Goal: Task Accomplishment & Management: Use online tool/utility

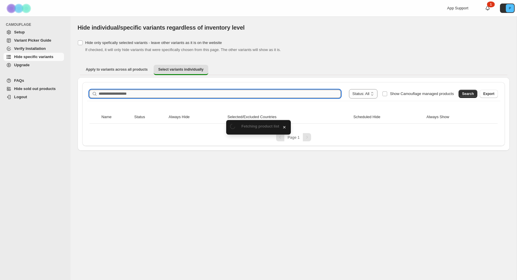
click at [149, 94] on input "Search product name" at bounding box center [220, 94] width 242 height 8
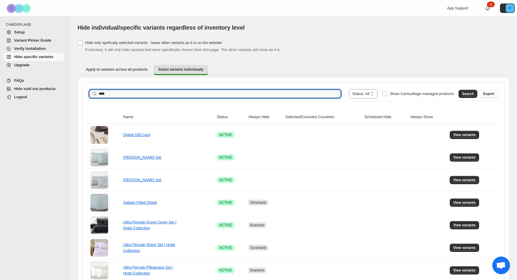
click at [459, 91] on button "Search" at bounding box center [467, 94] width 19 height 8
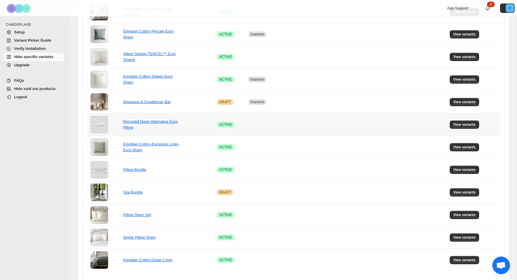
scroll to position [209, 0]
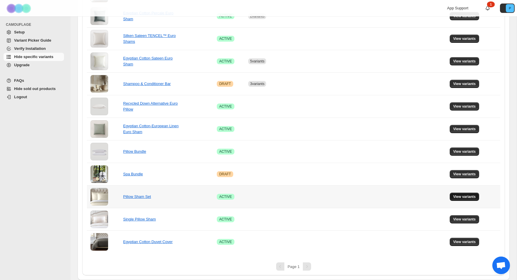
click at [459, 198] on span "View variants" at bounding box center [464, 197] width 23 height 5
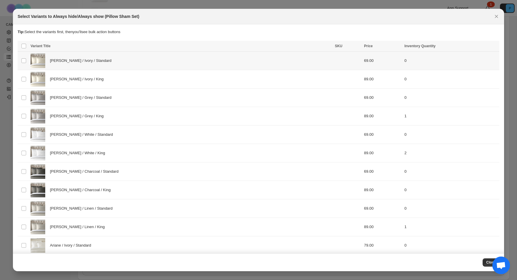
click at [129, 64] on div "[PERSON_NAME] / Ivory / Standard" at bounding box center [181, 60] width 301 height 15
click at [128, 84] on div "[PERSON_NAME] / Ivory / King" at bounding box center [181, 79] width 301 height 15
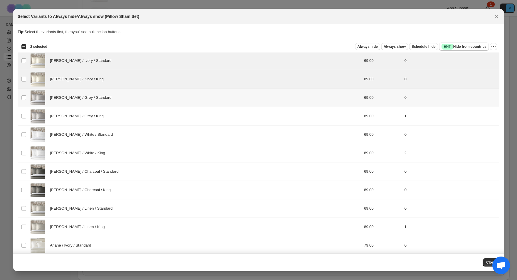
click at [127, 98] on div "[PERSON_NAME] / Grey / Standard" at bounding box center [181, 97] width 301 height 15
click at [131, 134] on div "[PERSON_NAME] / White / Standard" at bounding box center [181, 134] width 301 height 15
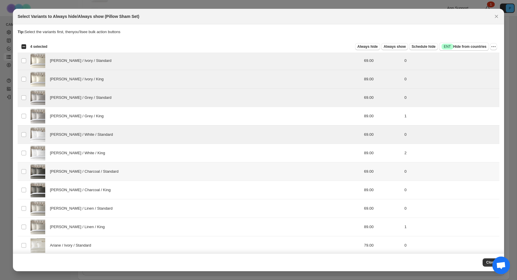
click at [131, 166] on div "[PERSON_NAME] / Charcoal / Standard" at bounding box center [181, 171] width 301 height 15
drag, startPoint x: 133, startPoint y: 188, endPoint x: 135, endPoint y: 208, distance: 20.4
click at [133, 188] on div "[PERSON_NAME] / Charcoal / King" at bounding box center [181, 190] width 301 height 15
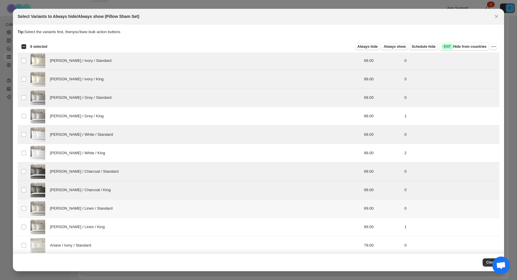
click at [135, 208] on div "[PERSON_NAME] / Linen / Standard" at bounding box center [181, 208] width 301 height 15
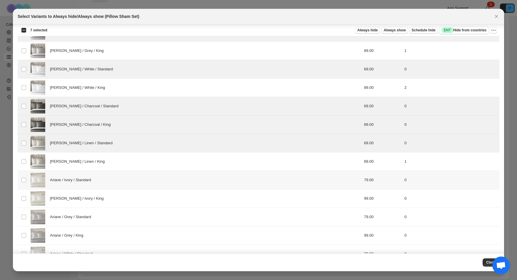
scroll to position [114, 0]
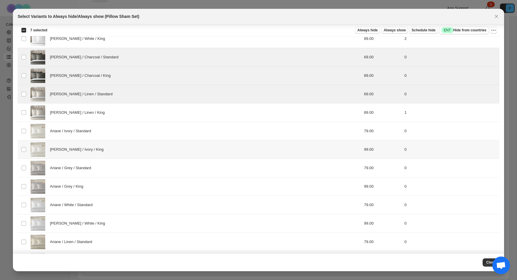
drag, startPoint x: 148, startPoint y: 141, endPoint x: 148, endPoint y: 147, distance: 5.9
click at [148, 141] on td "[PERSON_NAME] / Ivory / King" at bounding box center [181, 150] width 304 height 18
click at [149, 133] on div "Ariane / Ivory / Standard" at bounding box center [181, 131] width 301 height 15
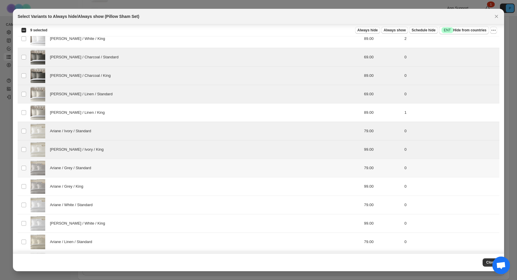
click at [145, 169] on div "Ariane / Grey / Standard" at bounding box center [181, 168] width 301 height 15
click at [146, 188] on div "Ariane / Grey / King" at bounding box center [181, 186] width 301 height 15
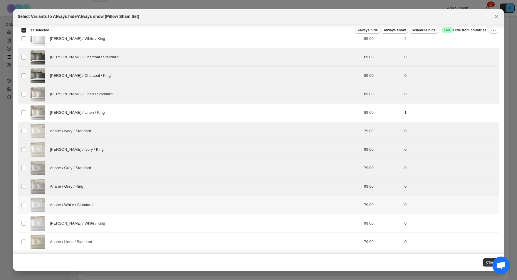
drag, startPoint x: 147, startPoint y: 207, endPoint x: 146, endPoint y: 213, distance: 6.2
click at [147, 207] on div "Ariane / White / Standard" at bounding box center [181, 205] width 301 height 15
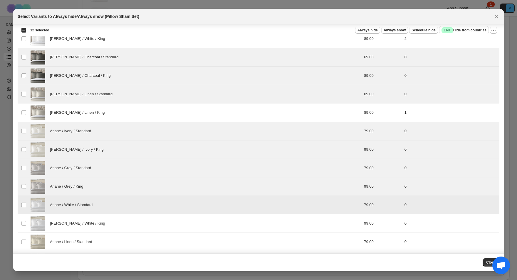
click at [144, 224] on div "[PERSON_NAME] / White / King" at bounding box center [181, 223] width 301 height 15
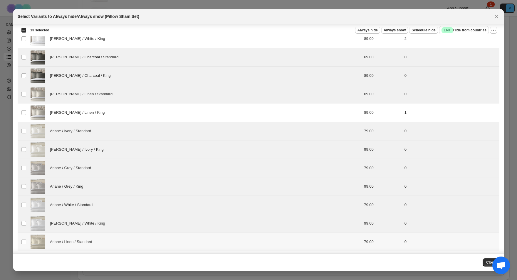
click at [147, 248] on div "Ariane / Linen / Standard" at bounding box center [181, 242] width 301 height 15
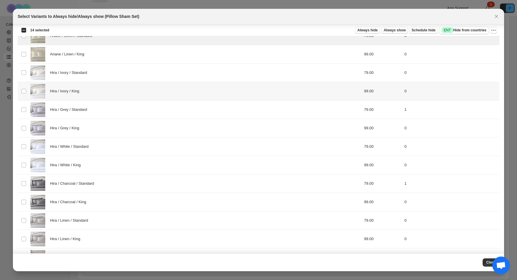
scroll to position [316, 0]
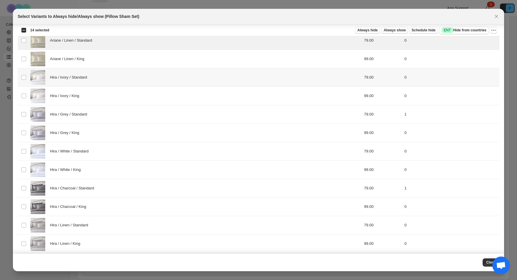
drag, startPoint x: 184, startPoint y: 69, endPoint x: 182, endPoint y: 82, distance: 13.4
click at [184, 69] on td "Hira / Ivory / Standard" at bounding box center [181, 77] width 304 height 18
drag, startPoint x: 167, startPoint y: 57, endPoint x: 171, endPoint y: 83, distance: 26.2
click at [167, 57] on div "Ariane / Linen / King" at bounding box center [181, 59] width 301 height 15
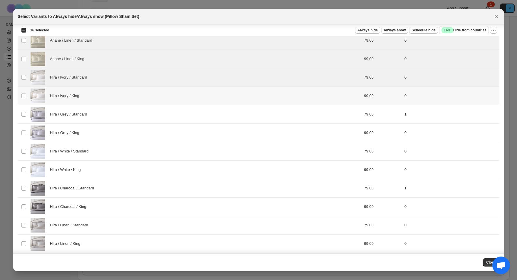
click at [170, 100] on div "Hira / Ivory / King" at bounding box center [181, 96] width 301 height 15
drag, startPoint x: 165, startPoint y: 133, endPoint x: 165, endPoint y: 141, distance: 7.9
click at [165, 133] on div "Hira / Grey / King" at bounding box center [181, 133] width 301 height 15
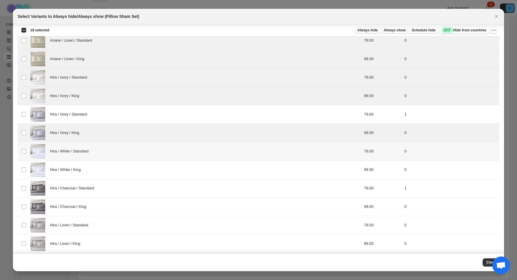
click at [165, 155] on div "Hira / White / Standard" at bounding box center [181, 151] width 301 height 15
click at [163, 175] on div "Hira / White / King" at bounding box center [181, 170] width 301 height 15
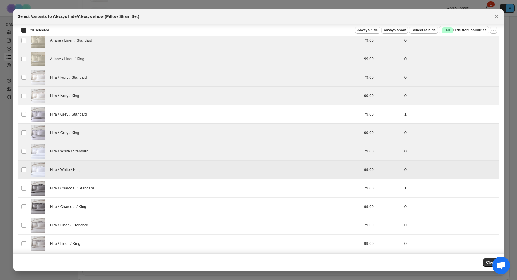
scroll to position [369, 0]
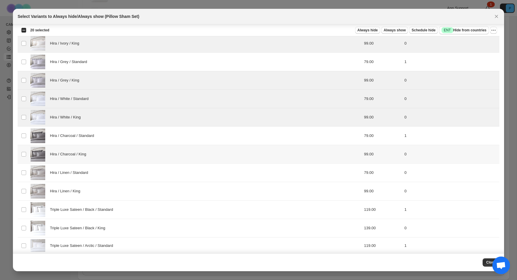
drag, startPoint x: 207, startPoint y: 160, endPoint x: 205, endPoint y: 180, distance: 20.3
click at [207, 160] on div "Hira / Charcoal / King" at bounding box center [181, 154] width 301 height 15
drag, startPoint x: 205, startPoint y: 181, endPoint x: 208, endPoint y: 191, distance: 10.6
click at [205, 181] on td "Hira / Linen / Standard" at bounding box center [181, 173] width 304 height 18
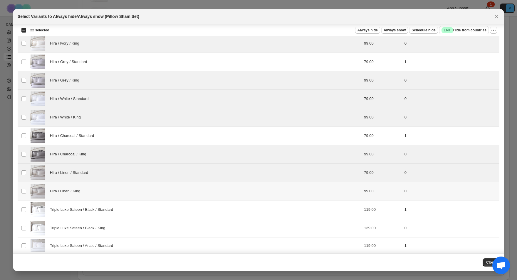
click at [209, 201] on td "Triple Luxe Sateen / Black / Standard" at bounding box center [181, 210] width 304 height 18
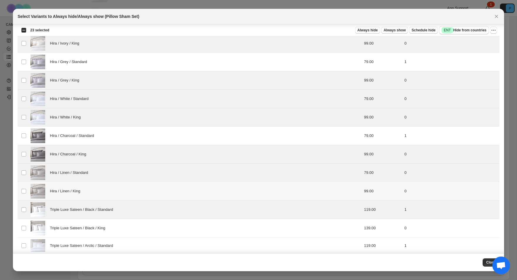
drag, startPoint x: 202, startPoint y: 200, endPoint x: 200, endPoint y: 188, distance: 12.4
click at [202, 200] on td "Hira / Linen / King" at bounding box center [181, 191] width 304 height 18
click at [212, 212] on div "Triple Luxe Sateen / Black / Standard" at bounding box center [181, 210] width 301 height 15
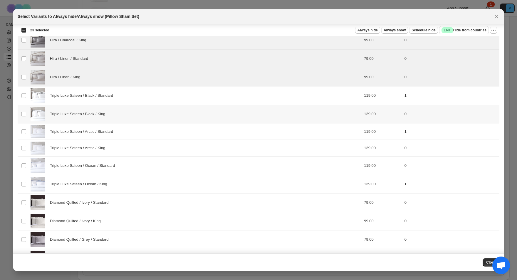
click at [208, 119] on div "Triple Luxe Sateen / Black / King" at bounding box center [181, 114] width 301 height 15
drag, startPoint x: 205, startPoint y: 151, endPoint x: 210, endPoint y: 169, distance: 18.9
click at [205, 151] on div "Triple Luxe Sateen / Arctic / King" at bounding box center [181, 148] width 301 height 13
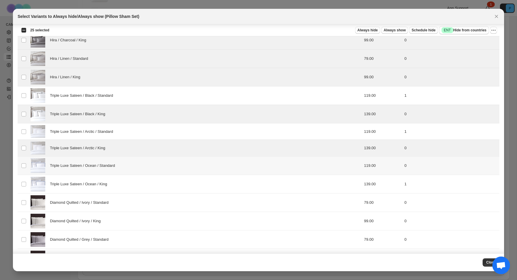
click at [210, 170] on div "Triple Luxe Sateen / Ocean / Standard" at bounding box center [181, 166] width 301 height 15
drag, startPoint x: 199, startPoint y: 206, endPoint x: 207, endPoint y: 223, distance: 18.5
click at [199, 206] on div "Diamond Quilted / Ivory / Standard" at bounding box center [181, 203] width 301 height 15
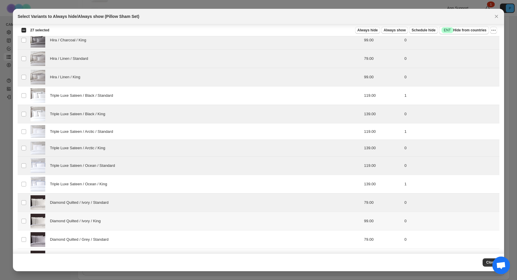
drag, startPoint x: 207, startPoint y: 226, endPoint x: 204, endPoint y: 242, distance: 16.1
click at [207, 226] on div "Diamond Quilted / Ivory / King" at bounding box center [181, 221] width 301 height 15
click at [201, 246] on div "Diamond Quilted / Grey / Standard" at bounding box center [181, 239] width 301 height 15
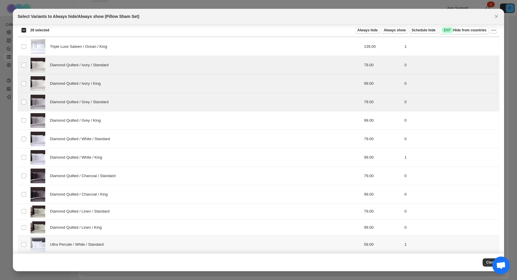
scroll to position [630, 0]
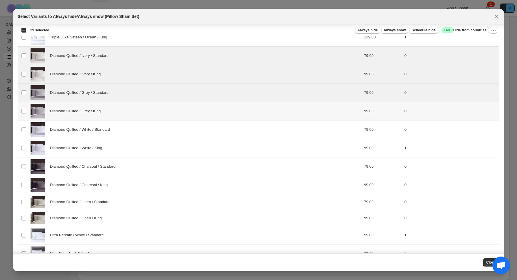
click at [207, 114] on div "Diamond Quilted / Grey / King" at bounding box center [181, 111] width 301 height 15
click at [210, 136] on div "Diamond Quilted / White / Standard" at bounding box center [181, 129] width 301 height 15
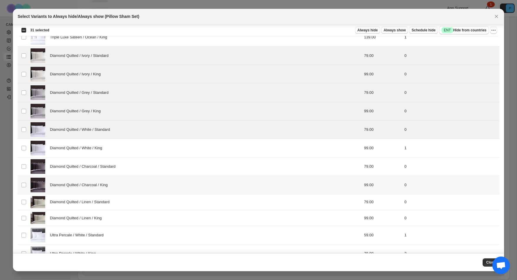
click at [223, 176] on td "Diamond Quilted / Charcoal / King" at bounding box center [181, 185] width 304 height 18
click at [221, 168] on div "Diamond Quilted / Charcoal / Standard" at bounding box center [181, 166] width 301 height 15
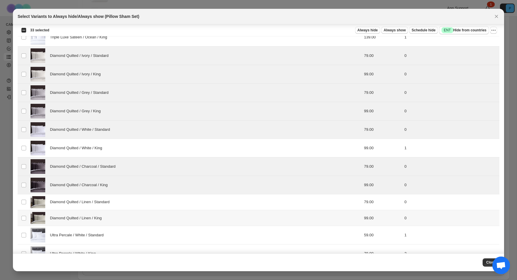
click at [214, 211] on td "Diamond Quilted / Linen / King" at bounding box center [181, 218] width 304 height 16
click at [215, 200] on div "Diamond Quilted / Linen / Standard" at bounding box center [181, 202] width 301 height 12
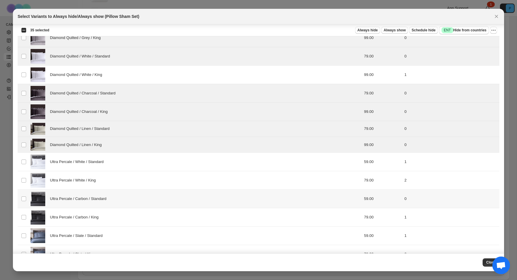
scroll to position [729, 0]
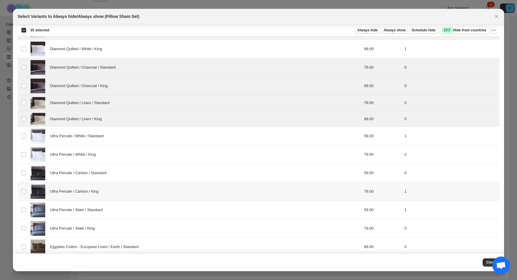
click at [220, 183] on td "Ultra Percale / Carbon / King" at bounding box center [181, 192] width 304 height 18
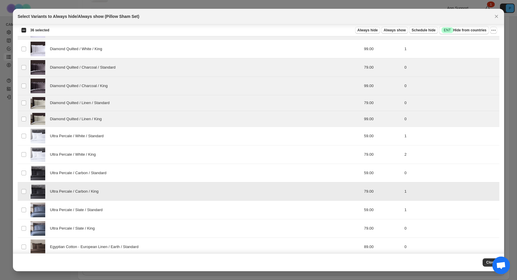
drag, startPoint x: 221, startPoint y: 190, endPoint x: 221, endPoint y: 176, distance: 14.4
click at [221, 190] on div "Ultra Percale / Carbon / King" at bounding box center [181, 191] width 301 height 15
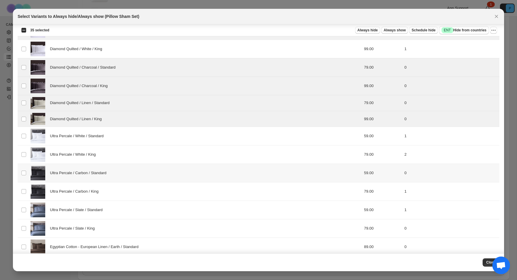
click at [222, 176] on div "Ultra Percale / Carbon / Standard" at bounding box center [181, 173] width 301 height 15
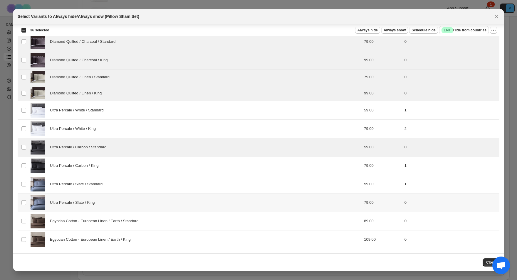
drag, startPoint x: 235, startPoint y: 203, endPoint x: 235, endPoint y: 205, distance: 3.0
click at [235, 203] on div "Ultra Percale / Slate / King" at bounding box center [181, 203] width 301 height 15
click at [235, 220] on div "Egyptian Cotton - European Linen / Earth / Standard" at bounding box center [181, 221] width 301 height 15
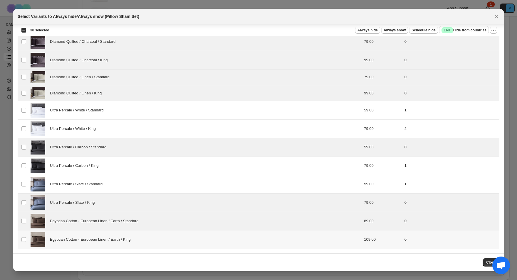
click at [234, 246] on div "Egyptian Cotton - European Linen / Earth / King" at bounding box center [181, 239] width 301 height 15
click at [364, 31] on span "Always hide" at bounding box center [367, 30] width 20 height 5
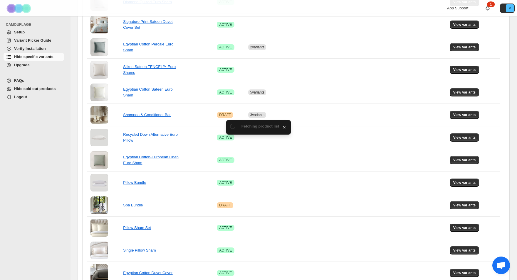
scroll to position [209, 0]
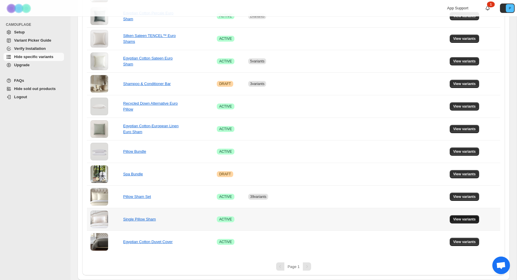
click at [471, 220] on span "View variants" at bounding box center [464, 219] width 23 height 5
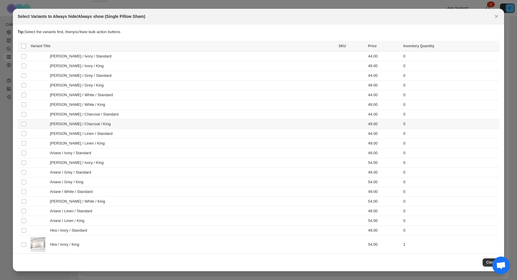
scroll to position [0, 0]
drag, startPoint x: 84, startPoint y: 56, endPoint x: 85, endPoint y: 65, distance: 8.6
click at [84, 56] on span "[PERSON_NAME] / Ivory / Standard" at bounding box center [82, 56] width 65 height 6
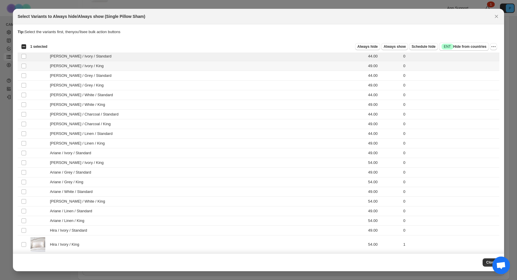
drag, startPoint x: 86, startPoint y: 66, endPoint x: 88, endPoint y: 79, distance: 12.7
click at [86, 66] on span "[PERSON_NAME] / Ivory / King" at bounding box center [78, 66] width 57 height 6
click at [88, 79] on td "[PERSON_NAME] / Grey / Standard" at bounding box center [183, 76] width 308 height 10
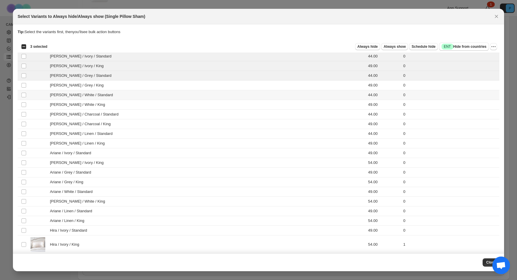
drag, startPoint x: 88, startPoint y: 93, endPoint x: 88, endPoint y: 102, distance: 8.8
click at [87, 93] on span "[PERSON_NAME] / White / Standard" at bounding box center [83, 95] width 66 height 6
click at [88, 102] on div "[PERSON_NAME] / White / King" at bounding box center [183, 105] width 304 height 6
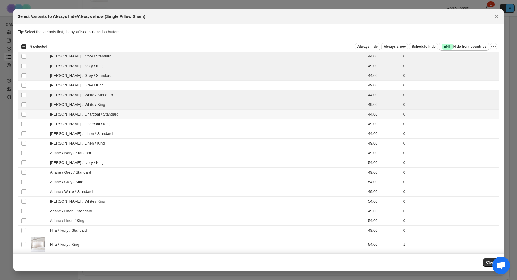
drag, startPoint x: 87, startPoint y: 114, endPoint x: 87, endPoint y: 121, distance: 6.2
click at [87, 114] on span "[PERSON_NAME] / Charcoal / Standard" at bounding box center [86, 115] width 72 height 6
drag, startPoint x: 87, startPoint y: 126, endPoint x: 86, endPoint y: 95, distance: 31.4
click at [87, 126] on span "[PERSON_NAME] / Charcoal / King" at bounding box center [82, 124] width 64 height 6
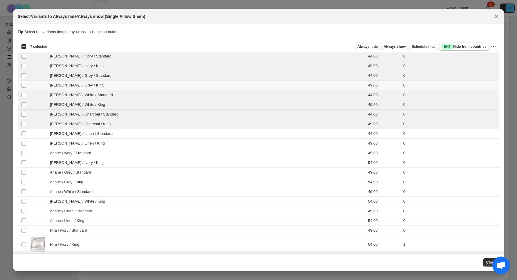
click at [89, 85] on div "[PERSON_NAME] / Grey / King" at bounding box center [183, 85] width 304 height 6
drag, startPoint x: 85, startPoint y: 137, endPoint x: 85, endPoint y: 148, distance: 11.2
drag, startPoint x: 85, startPoint y: 148, endPoint x: 85, endPoint y: 159, distance: 10.3
click at [85, 149] on td "Ariane / Ivory / Standard" at bounding box center [183, 154] width 308 height 10
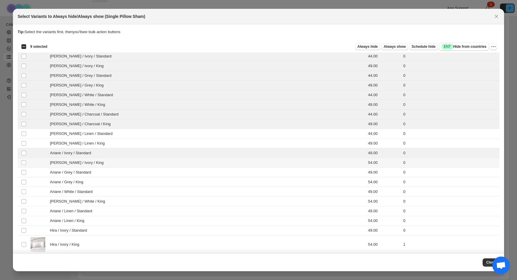
click at [85, 159] on td "[PERSON_NAME] / Ivory / King" at bounding box center [183, 163] width 308 height 10
drag, startPoint x: 88, startPoint y: 138, endPoint x: 88, endPoint y: 135, distance: 3.2
click at [87, 138] on td "[PERSON_NAME] / Linen / Standard" at bounding box center [183, 134] width 308 height 10
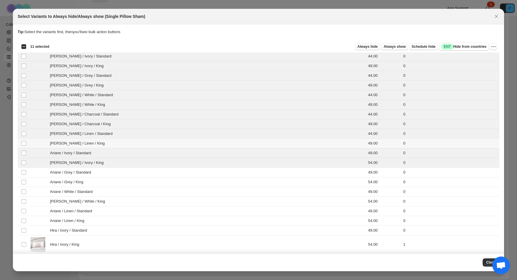
drag, startPoint x: 88, startPoint y: 144, endPoint x: 89, endPoint y: 167, distance: 23.5
click at [88, 144] on div "[PERSON_NAME] / Linen / King" at bounding box center [183, 144] width 304 height 6
click at [89, 173] on span "Ariane / Grey / Standard" at bounding box center [72, 173] width 44 height 6
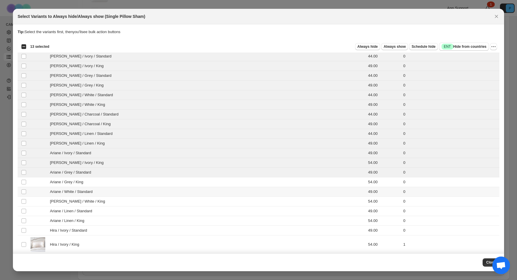
click at [90, 188] on td "Ariane / White / Standard" at bounding box center [183, 192] width 308 height 10
drag, startPoint x: 89, startPoint y: 182, endPoint x: 93, endPoint y: 206, distance: 25.1
click at [89, 182] on div "Ariane / Grey / King" at bounding box center [183, 182] width 304 height 6
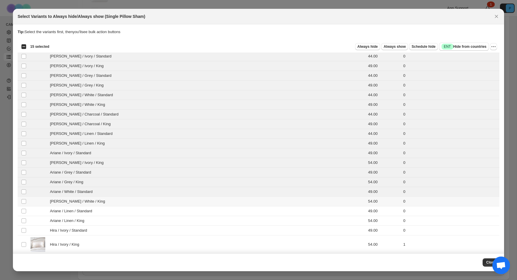
click at [93, 204] on div "[PERSON_NAME] / White / King" at bounding box center [183, 202] width 304 height 6
drag, startPoint x: 93, startPoint y: 215, endPoint x: 93, endPoint y: 222, distance: 6.2
click at [93, 215] on td "Ariane / Linen / Standard" at bounding box center [183, 212] width 308 height 10
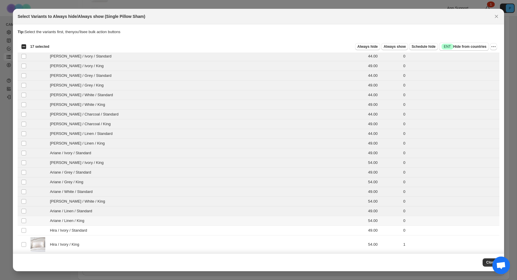
click at [93, 222] on div "Ariane / Linen / King" at bounding box center [183, 221] width 304 height 6
click at [94, 229] on div "Hira / Ivory / Standard" at bounding box center [183, 231] width 304 height 6
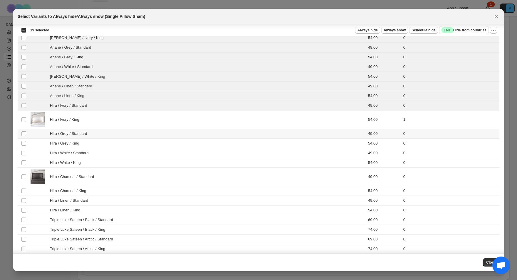
scroll to position [159, 0]
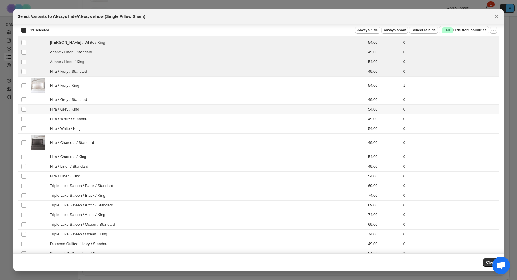
click at [117, 107] on div "Hira / Grey / King" at bounding box center [183, 110] width 304 height 6
click at [120, 103] on td "Hira / Grey / Standard" at bounding box center [183, 100] width 308 height 10
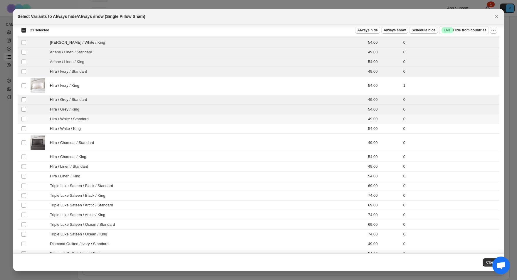
click at [118, 118] on div "Hira / White / Standard" at bounding box center [183, 119] width 304 height 6
click at [117, 128] on div "Hira / White / King" at bounding box center [183, 129] width 304 height 6
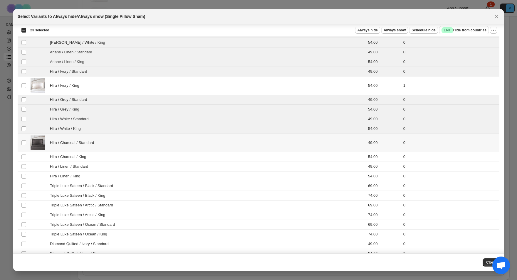
click at [116, 148] on div "Hira / Charcoal / Standard" at bounding box center [183, 143] width 304 height 15
drag, startPoint x: 118, startPoint y: 162, endPoint x: 120, endPoint y: 172, distance: 10.8
click at [118, 162] on td "Hira / Linen / Standard" at bounding box center [183, 167] width 308 height 10
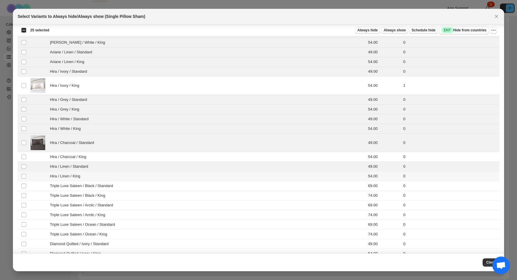
click at [120, 176] on div "Hira / Linen / King" at bounding box center [183, 176] width 304 height 6
click at [115, 153] on td "Hira / Charcoal / King" at bounding box center [183, 157] width 308 height 10
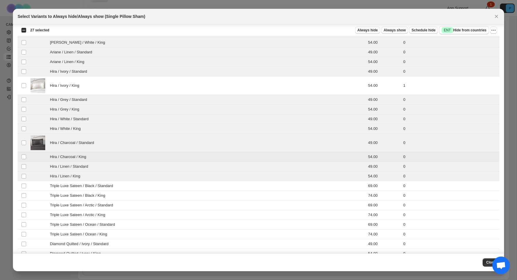
scroll to position [179, 0]
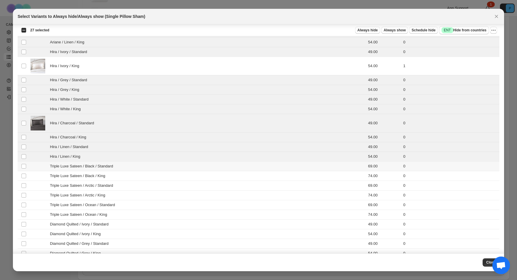
click at [379, 168] on td "69.00" at bounding box center [383, 167] width 35 height 10
click at [380, 176] on td "74.00" at bounding box center [383, 176] width 35 height 10
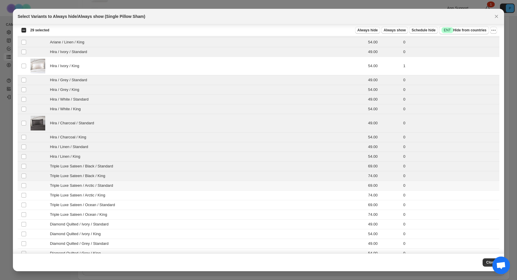
drag, startPoint x: 384, startPoint y: 189, endPoint x: 386, endPoint y: 197, distance: 7.8
click at [384, 189] on td "69.00" at bounding box center [383, 186] width 35 height 10
click at [386, 200] on td "69.00" at bounding box center [383, 205] width 35 height 10
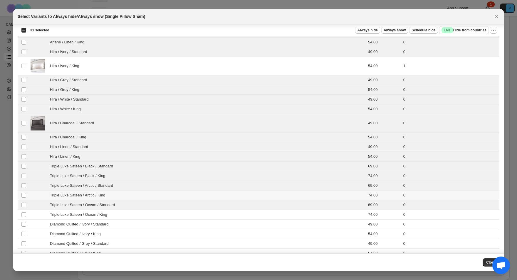
click at [387, 196] on td "74.00" at bounding box center [383, 196] width 35 height 10
click at [391, 219] on td "74.00" at bounding box center [383, 215] width 35 height 10
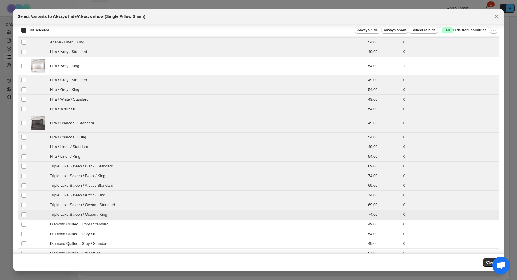
drag, startPoint x: 392, startPoint y: 227, endPoint x: 392, endPoint y: 230, distance: 3.6
click at [392, 227] on td "49.00" at bounding box center [383, 225] width 35 height 10
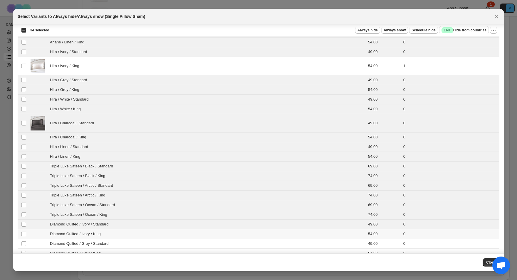
click at [392, 238] on td "54.00" at bounding box center [383, 235] width 35 height 10
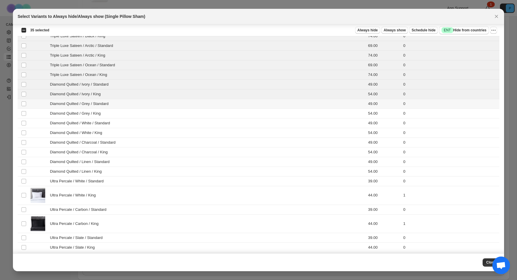
drag, startPoint x: 402, startPoint y: 102, endPoint x: 400, endPoint y: 115, distance: 12.9
click at [402, 102] on td "0" at bounding box center [450, 104] width 98 height 10
drag, startPoint x: 400, startPoint y: 115, endPoint x: 402, endPoint y: 126, distance: 11.1
click at [400, 115] on td "54.00" at bounding box center [383, 114] width 35 height 10
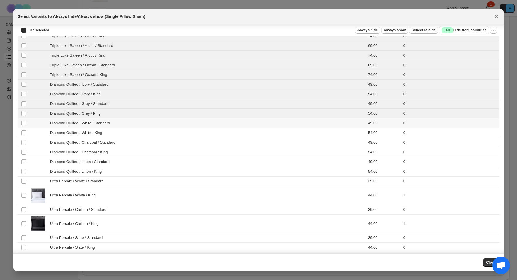
click at [401, 126] on td "49.00" at bounding box center [383, 124] width 35 height 10
drag
click at [401, 135] on td "54.00" at bounding box center [383, 133] width 35 height 10
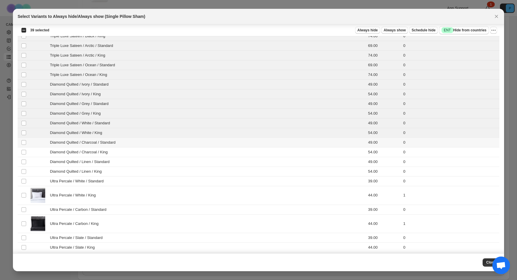
click at [401, 147] on td "49.00" at bounding box center [383, 143] width 35 height 10
click at [401, 155] on td "54.00" at bounding box center [383, 153] width 35 height 10
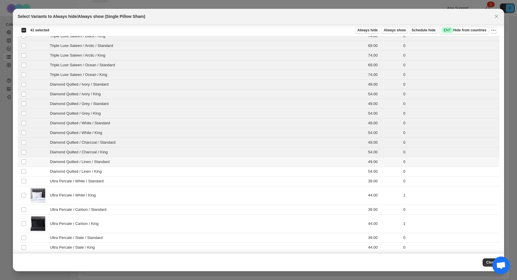
click at [401, 163] on td "49.00" at bounding box center [383, 162] width 35 height 10
click at [401, 170] on td "54.00" at bounding box center [383, 172] width 35 height 10
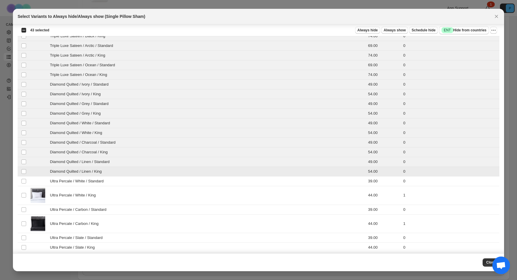
click at [401, 176] on td "54.00" at bounding box center [383, 172] width 35 height 10
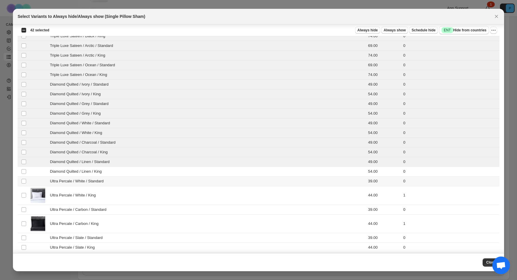
click at [401, 178] on td "39.00" at bounding box center [383, 182] width 35 height 10
click at [401, 172] on td "54.00" at bounding box center [383, 172] width 35 height 10
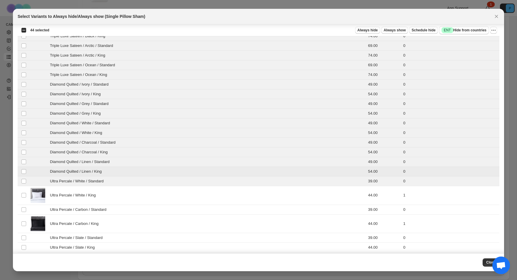
scroll to position [351, 0]
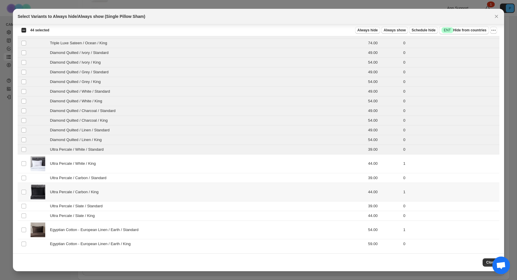
click at [414, 182] on td "0" at bounding box center [450, 178] width 98 height 10
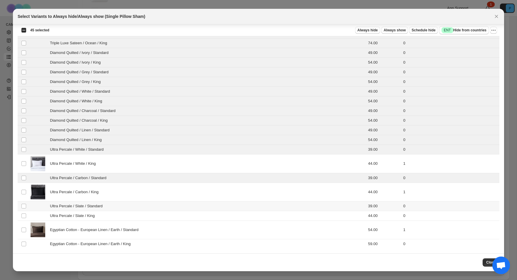
click at [418, 204] on td "0" at bounding box center [450, 206] width 98 height 10
click at [419, 216] on td "0" at bounding box center [450, 216] width 98 height 10
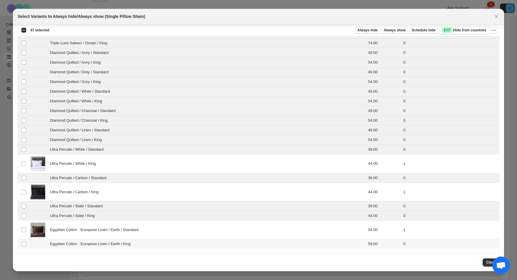
click at [417, 247] on td "0" at bounding box center [450, 244] width 98 height 10
click at [360, 28] on span "Always hide" at bounding box center [367, 30] width 20 height 5
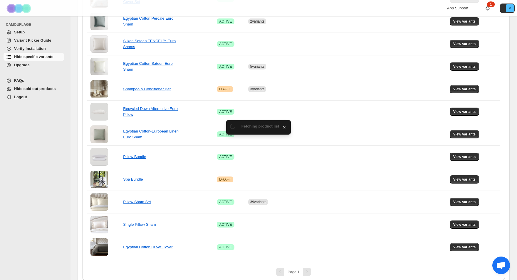
scroll to position [209, 0]
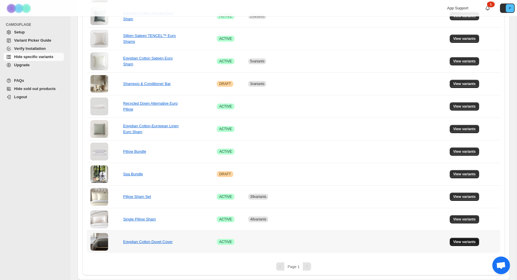
click at [467, 244] on span "View variants" at bounding box center [464, 242] width 23 height 5
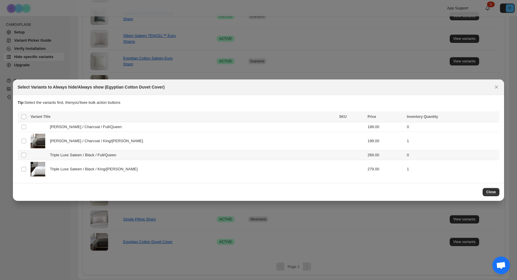
scroll to position [0, 0]
click at [182, 127] on div "[PERSON_NAME] / Charcoal / Full/Queen" at bounding box center [183, 127] width 305 height 6
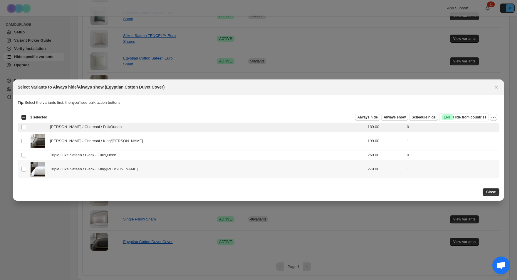
click at [186, 160] on td "Triple Luxe Sateen / Black / King/[PERSON_NAME]" at bounding box center [183, 169] width 309 height 18
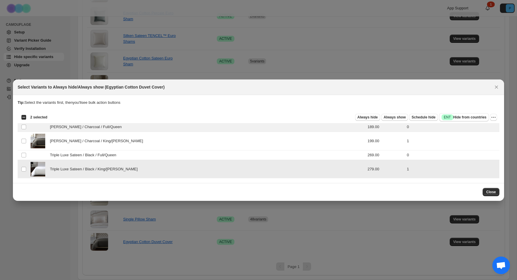
click at [190, 164] on div "Triple Luxe Sateen / Black / King/[PERSON_NAME]" at bounding box center [183, 169] width 305 height 15
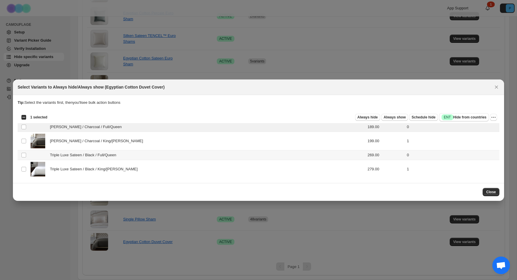
click at [202, 152] on div "Triple Luxe Sateen / Black / Full/Queen" at bounding box center [183, 155] width 305 height 6
click at [357, 118] on span "Always hide" at bounding box center [367, 117] width 20 height 5
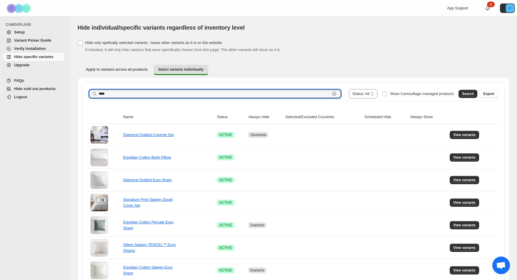
click at [96, 94] on div "**** Clear" at bounding box center [214, 94] width 251 height 8
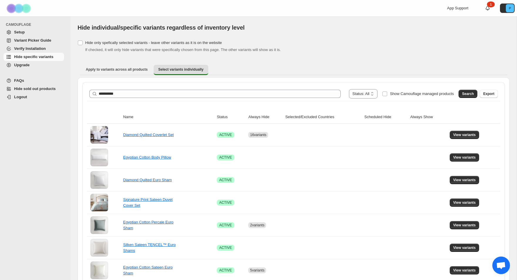
click at [459, 95] on button "Search" at bounding box center [467, 94] width 19 height 8
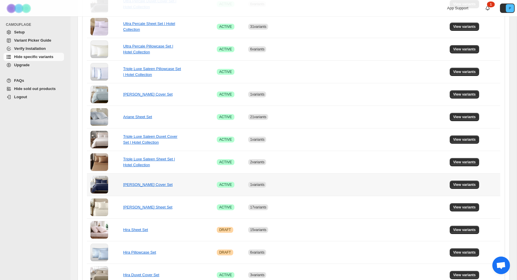
scroll to position [322, 0]
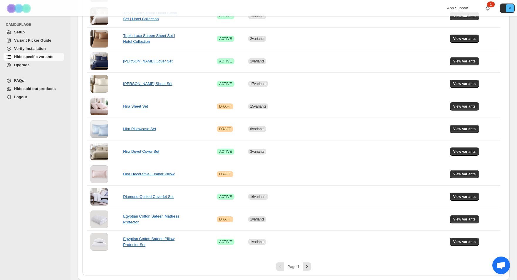
click at [301, 268] on div "Page 1" at bounding box center [293, 267] width 19 height 4
click at [308, 267] on icon "Next" at bounding box center [307, 267] width 6 height 6
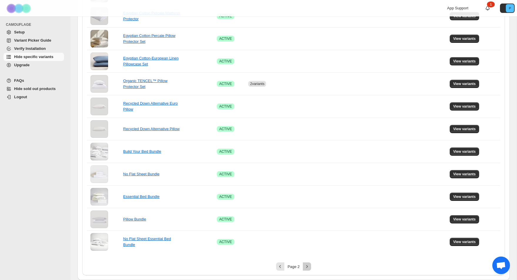
click at [305, 264] on icon "Next" at bounding box center [307, 267] width 6 height 6
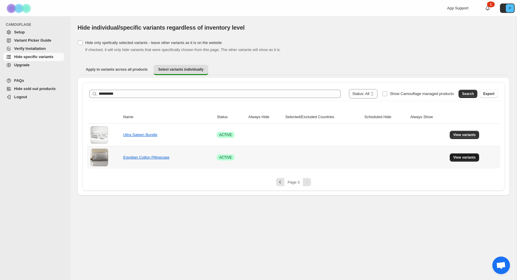
click at [451, 155] on button "View variants" at bounding box center [464, 158] width 30 height 8
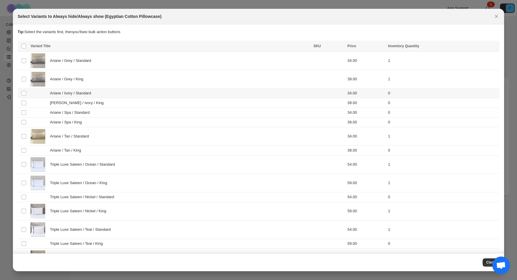
click at [116, 92] on div "Ariane / Ivory / Standard" at bounding box center [170, 93] width 279 height 6
click at [117, 105] on div "[PERSON_NAME] / Ivory / King" at bounding box center [170, 103] width 279 height 6
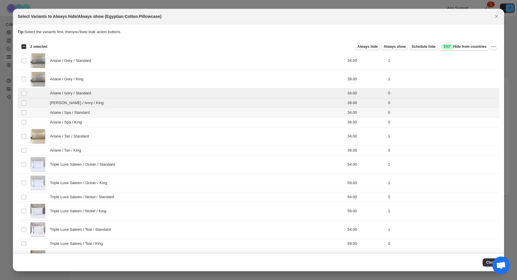
drag, startPoint x: 118, startPoint y: 115, endPoint x: 118, endPoint y: 119, distance: 4.1
click at [118, 115] on div "Ariane / Spa / Standard" at bounding box center [170, 113] width 279 height 6
click at [118, 124] on div "Ariane / Spa / King" at bounding box center [170, 122] width 279 height 6
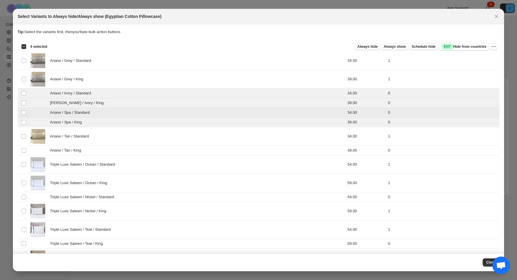
scroll to position [28, 0]
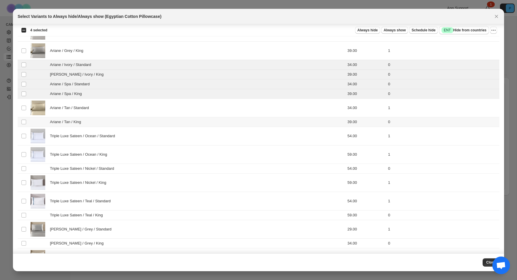
click at [115, 119] on div "Ariane / Tan / King" at bounding box center [170, 122] width 279 height 6
drag, startPoint x: 122, startPoint y: 167, endPoint x: 129, endPoint y: 194, distance: 28.3
click at [122, 167] on div "Triple Luxe Sateen / Nickel / Standard" at bounding box center [170, 169] width 279 height 6
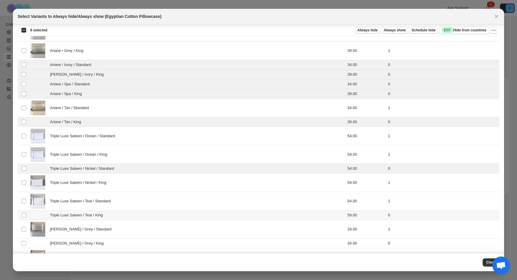
click at [122, 212] on td "Triple Luxe Sateen / Teal / King" at bounding box center [170, 216] width 283 height 10
click at [127, 238] on td "[PERSON_NAME] / Grey / Standard" at bounding box center [170, 229] width 283 height 18
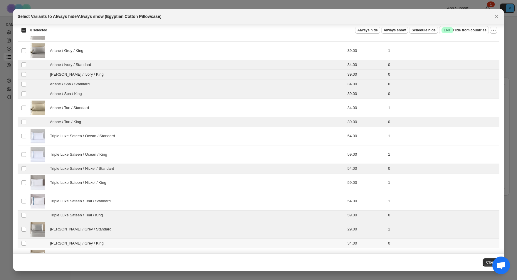
click at [124, 235] on div "[PERSON_NAME] / Grey / Standard" at bounding box center [170, 229] width 279 height 15
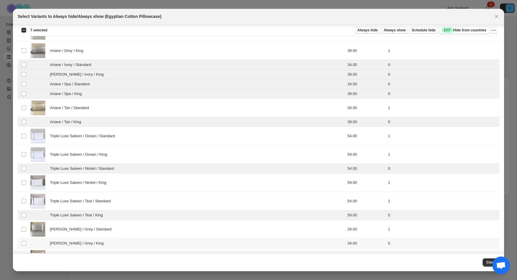
click at [127, 246] on div "[PERSON_NAME] / Grey / King" at bounding box center [170, 244] width 279 height 6
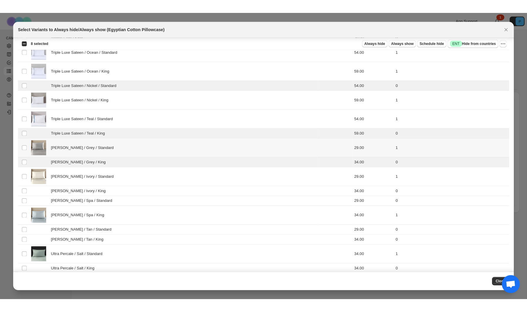
scroll to position [132, 0]
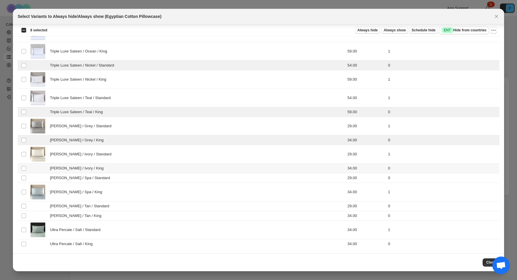
drag, startPoint x: 156, startPoint y: 170, endPoint x: 156, endPoint y: 176, distance: 6.2
click at [156, 170] on div "[PERSON_NAME] / Ivory / King" at bounding box center [170, 169] width 279 height 6
drag, startPoint x: 156, startPoint y: 176, endPoint x: 155, endPoint y: 197, distance: 20.9
click at [156, 176] on div "[PERSON_NAME] / Spa / Standard" at bounding box center [170, 178] width 279 height 6
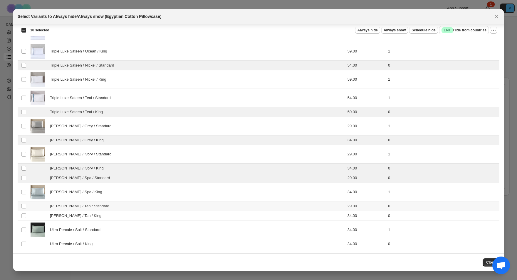
drag, startPoint x: 152, startPoint y: 206, endPoint x: 152, endPoint y: 213, distance: 7.0
click at [152, 206] on div "[PERSON_NAME] / Tan / Standard" at bounding box center [170, 206] width 279 height 6
click at [152, 214] on div "[PERSON_NAME] / Tan / King" at bounding box center [170, 216] width 279 height 6
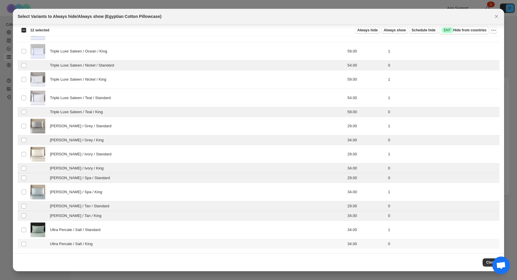
drag, startPoint x: 247, startPoint y: 247, endPoint x: 257, endPoint y: 190, distance: 58.6
click at [247, 247] on td "Ultra Percale / Salt / King" at bounding box center [170, 245] width 283 height 10
click at [366, 30] on span "Always hide" at bounding box center [367, 30] width 20 height 5
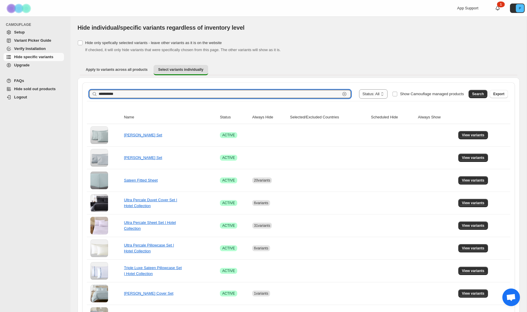
drag, startPoint x: 127, startPoint y: 94, endPoint x: 97, endPoint y: 94, distance: 29.9
click at [97, 94] on div "**********" at bounding box center [220, 94] width 262 height 8
type input "******"
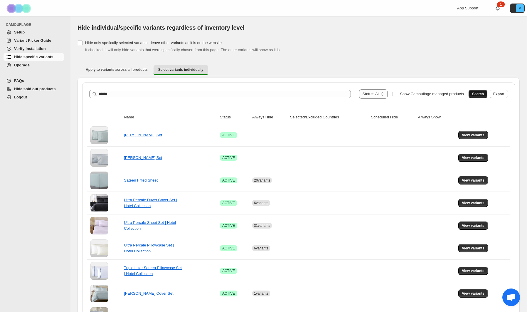
click at [483, 94] on button "Search" at bounding box center [478, 94] width 19 height 8
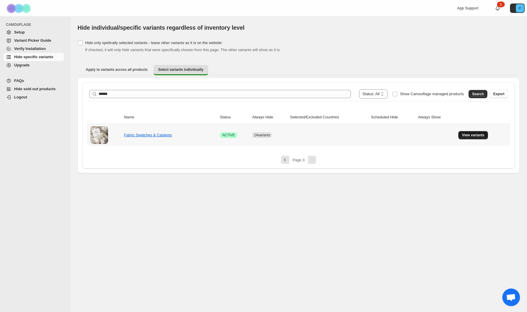
click at [465, 139] on button "View variants" at bounding box center [473, 135] width 30 height 8
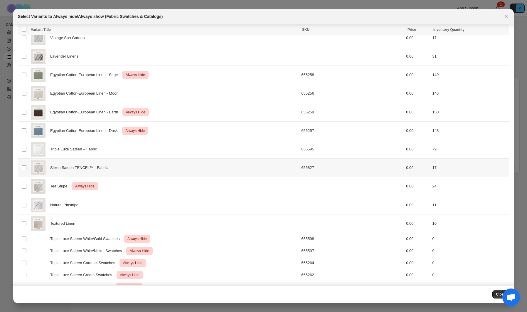
scroll to position [387, 0]
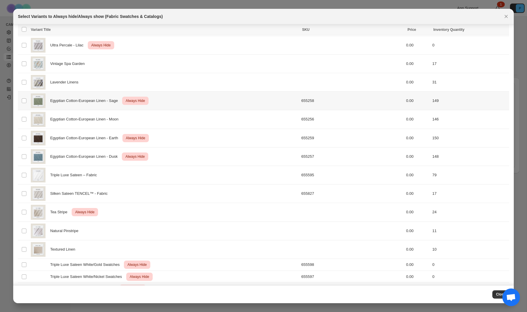
click at [159, 107] on div "Egyptian Cotton-European Linen - Sage Critical Always Hide" at bounding box center [164, 100] width 267 height 15
click at [161, 136] on div "Egyptian Cotton-European Linen - Earth Critical Always Hide" at bounding box center [164, 138] width 267 height 15
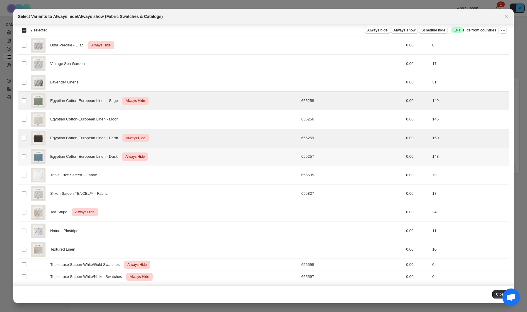
click at [166, 156] on div "Egyptian Cotton-European Linen - Dusk Critical Always Hide" at bounding box center [164, 156] width 267 height 15
drag, startPoint x: 505, startPoint y: 30, endPoint x: 502, endPoint y: 32, distance: 3.6
click at [505, 30] on icon "More actions" at bounding box center [504, 30] width 1 height 1
click at [484, 43] on span "Undo always hide" at bounding box center [476, 42] width 30 height 4
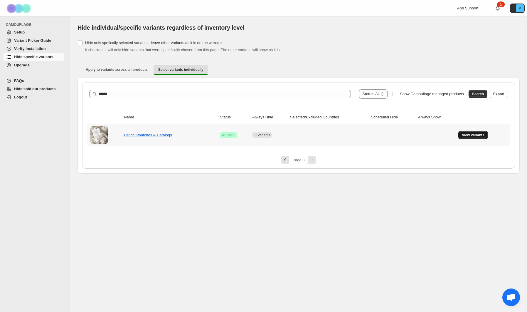
click at [477, 135] on span "View variants" at bounding box center [473, 135] width 23 height 5
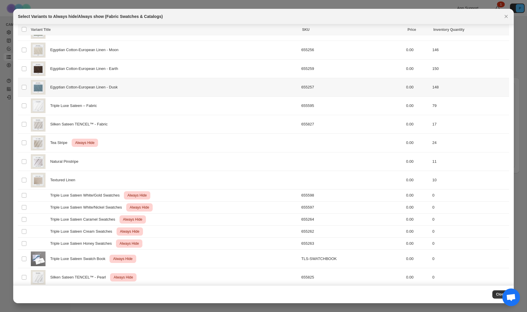
scroll to position [483, 0]
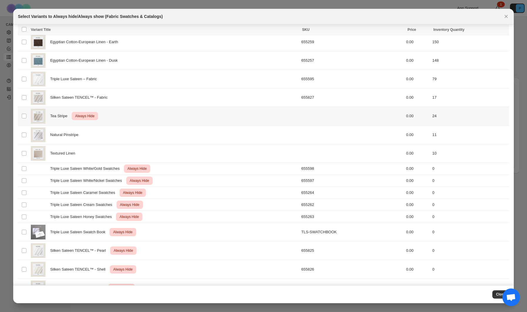
click at [424, 118] on td "0.00" at bounding box center [417, 116] width 26 height 18
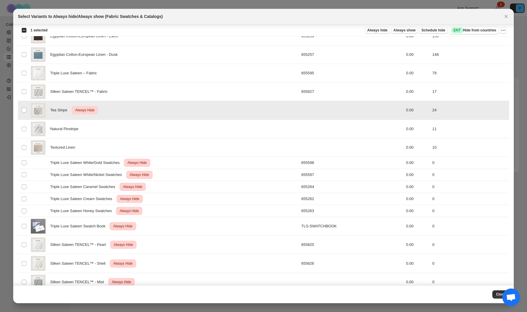
scroll to position [489, 0]
click at [422, 114] on td "0.00" at bounding box center [417, 109] width 26 height 18
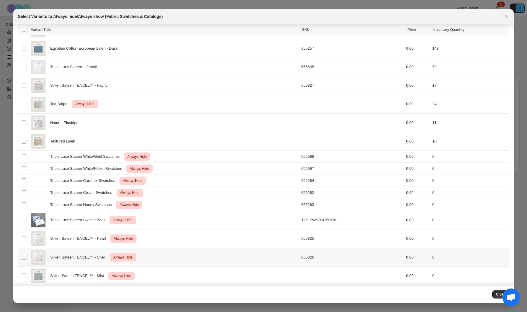
scroll to position [494, 0]
click at [494, 280] on button "Close" at bounding box center [500, 294] width 17 height 8
